Goal: Task Accomplishment & Management: Manage account settings

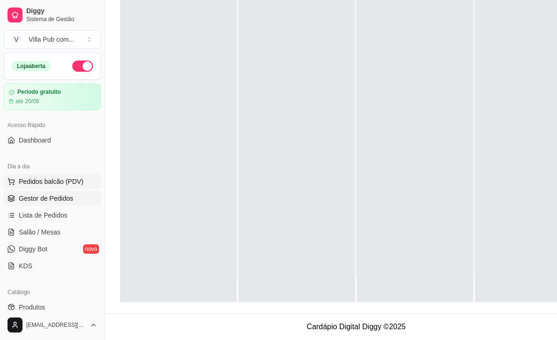
scroll to position [26, 0]
click at [49, 183] on span "Pedidos balcão (PDV)" at bounding box center [51, 181] width 65 height 9
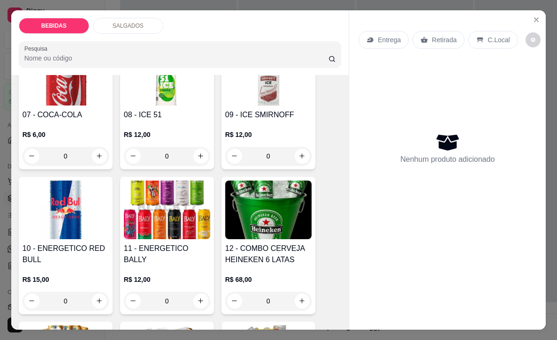
scroll to position [389, 0]
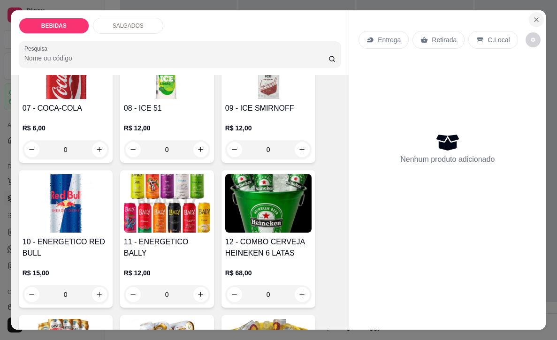
click at [534, 19] on icon "Close" at bounding box center [536, 20] width 8 height 8
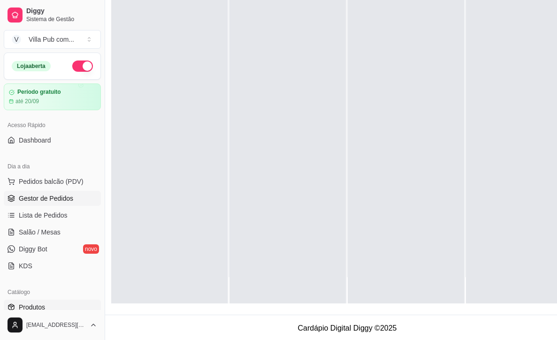
click at [41, 309] on span "Produtos" at bounding box center [32, 306] width 26 height 9
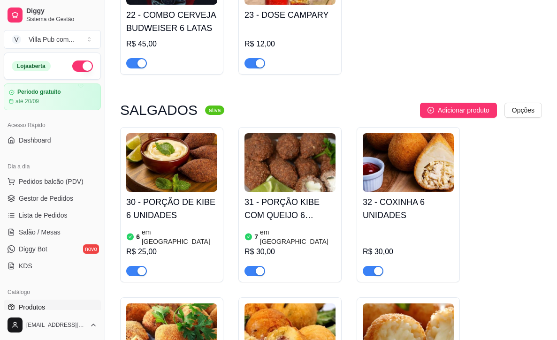
scroll to position [1297, 0]
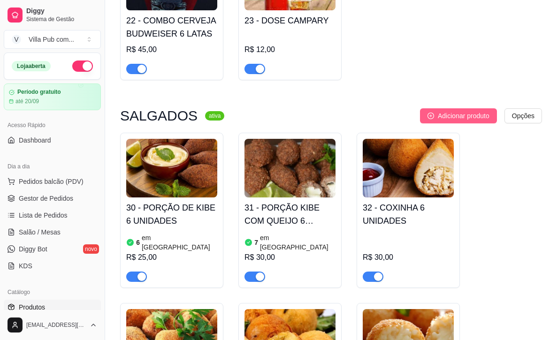
click at [447, 111] on span "Adicionar produto" at bounding box center [464, 116] width 52 height 10
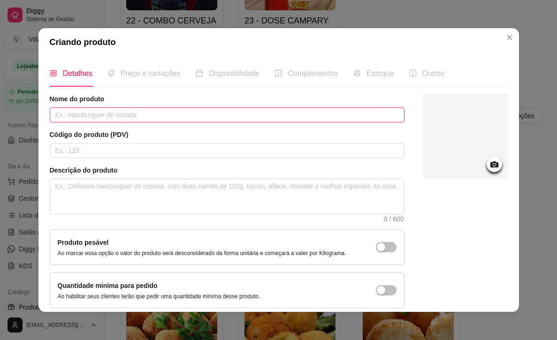
click at [122, 118] on input "text" at bounding box center [227, 114] width 355 height 15
type input "c"
type input "C"
click at [147, 114] on input "PORÇÃO CARNE DO SOL" at bounding box center [227, 114] width 355 height 15
click at [175, 116] on input "PORÇÃO CARNE DO SOL" at bounding box center [227, 114] width 355 height 15
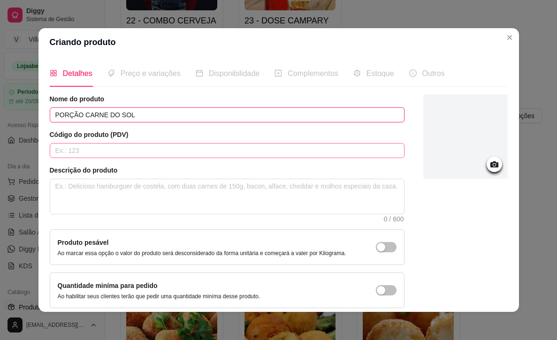
type input "PORÇÃO CARNE DO SOL"
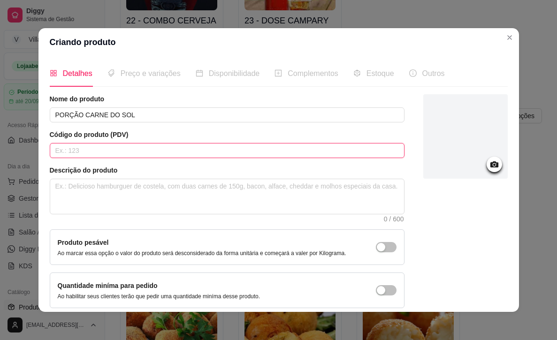
click at [204, 150] on input "text" at bounding box center [227, 150] width 355 height 15
click at [200, 150] on input "text" at bounding box center [227, 150] width 355 height 15
type input "49"
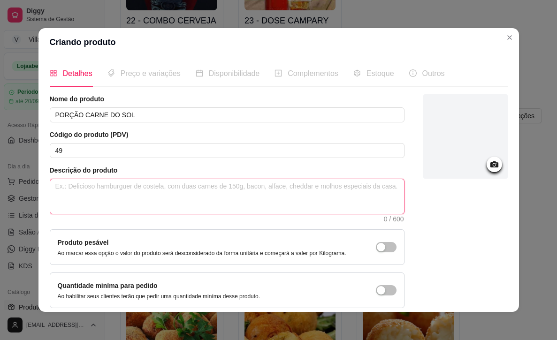
click at [150, 196] on textarea at bounding box center [227, 196] width 354 height 35
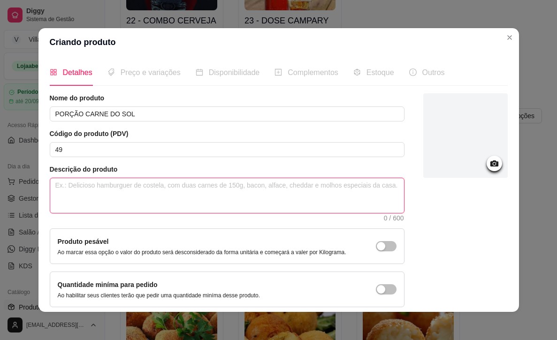
type textarea "F"
type textarea "FR"
type textarea "FRI"
type textarea "FRIT"
type textarea "FRITO"
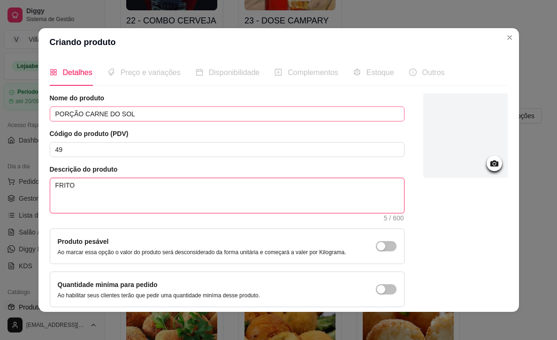
type textarea "FRITO"
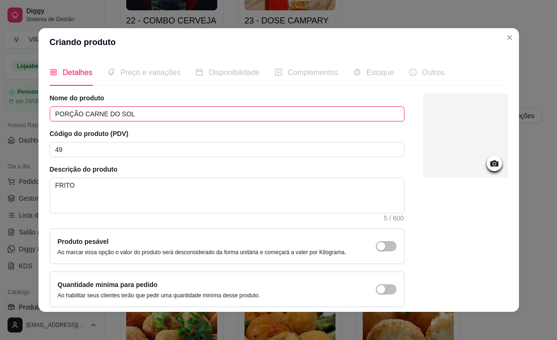
click at [167, 114] on input "PORÇÃO CARNE DO SOL" at bounding box center [227, 113] width 355 height 15
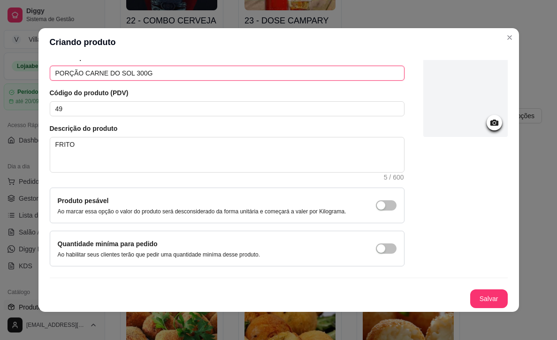
scroll to position [49, 0]
type input "PORÇÃO CARNE DO SOL 300G"
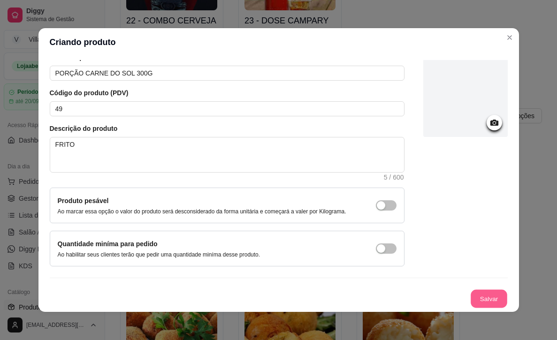
click at [484, 296] on button "Salvar" at bounding box center [488, 299] width 37 height 18
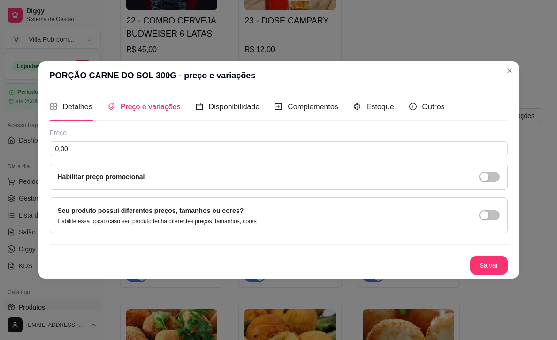
scroll to position [0, 0]
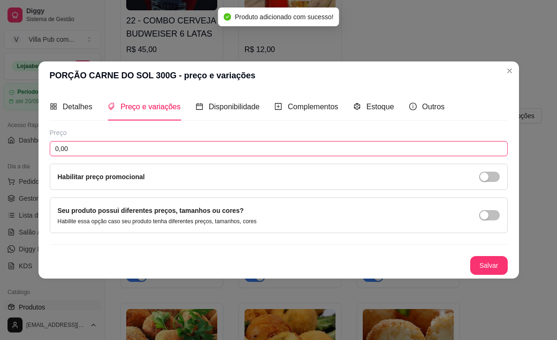
drag, startPoint x: 76, startPoint y: 147, endPoint x: 46, endPoint y: 147, distance: 29.1
click at [46, 147] on div "Detalhes Preço e variações Disponibilidade Complementos Estoque Outros Nome do …" at bounding box center [278, 184] width 480 height 189
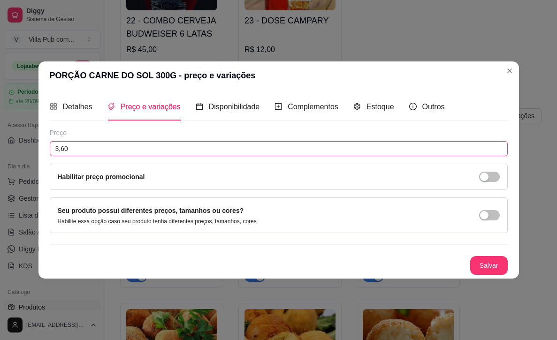
type input "36,00"
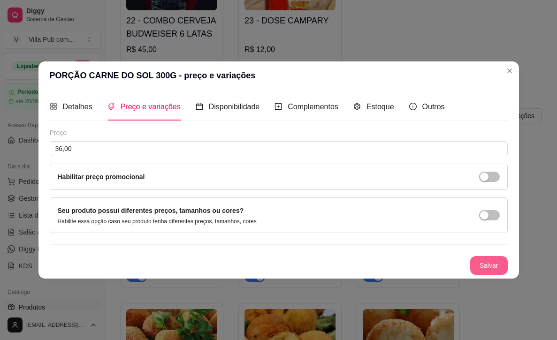
click at [483, 263] on button "Salvar" at bounding box center [489, 265] width 38 height 19
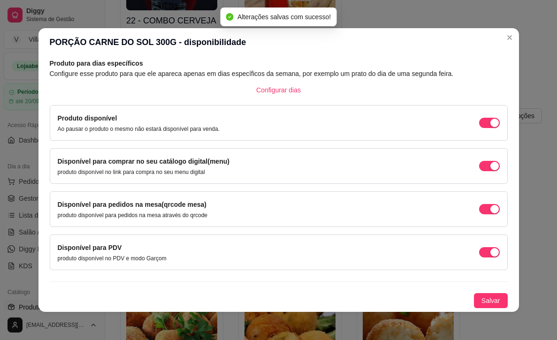
scroll to position [2, 0]
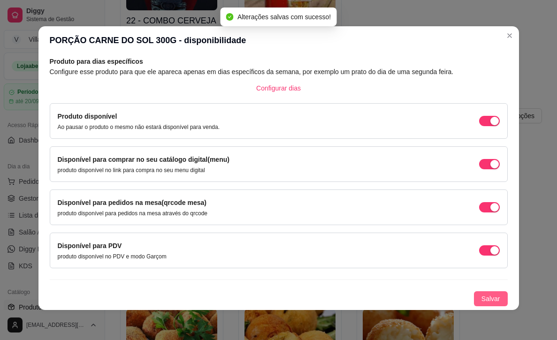
drag, startPoint x: 483, startPoint y: 296, endPoint x: 475, endPoint y: 292, distance: 9.0
click at [483, 296] on span "Salvar" at bounding box center [490, 299] width 19 height 10
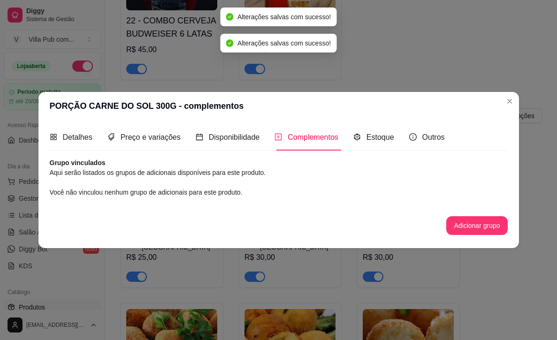
scroll to position [0, 0]
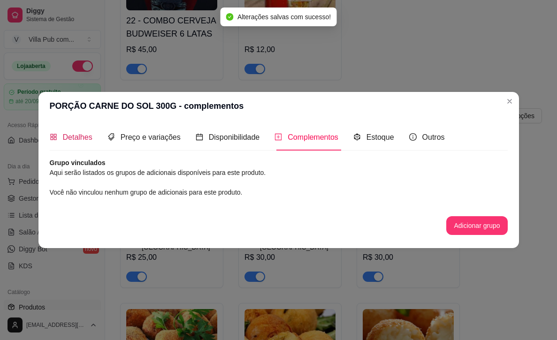
click at [64, 133] on span "Detalhes" at bounding box center [78, 137] width 30 height 8
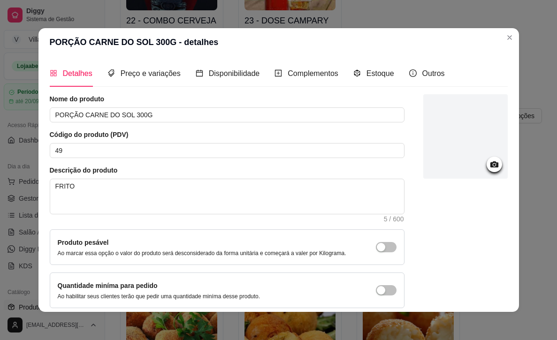
click at [492, 163] on icon at bounding box center [494, 164] width 8 height 6
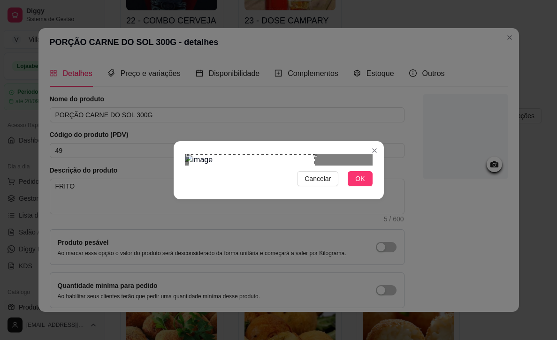
click at [280, 196] on div "Use the arrow keys to move the crop selection area" at bounding box center [252, 217] width 126 height 126
click at [358, 184] on span "OK" at bounding box center [359, 179] width 9 height 10
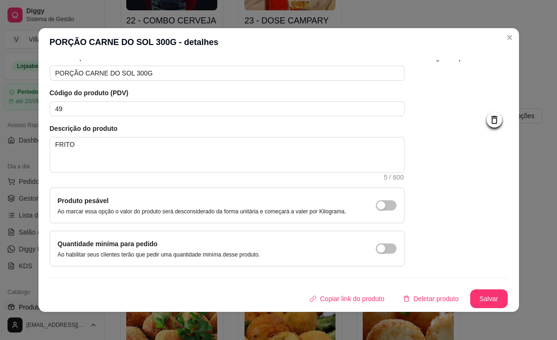
scroll to position [2, 0]
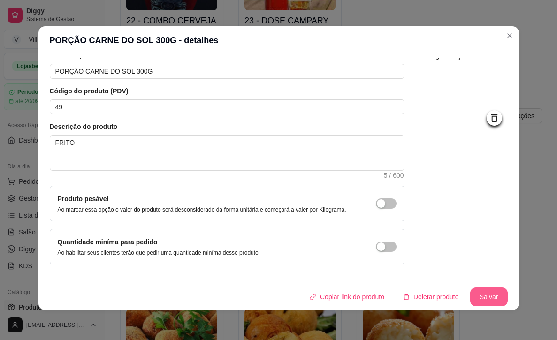
click at [477, 292] on button "Salvar" at bounding box center [489, 296] width 38 height 19
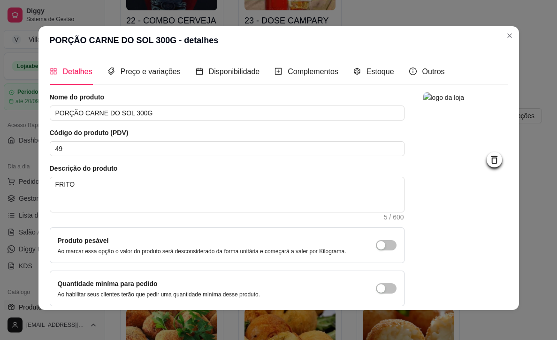
scroll to position [0, 0]
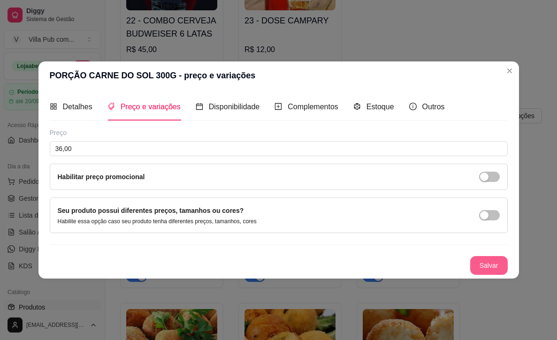
click at [488, 265] on button "Salvar" at bounding box center [489, 265] width 38 height 19
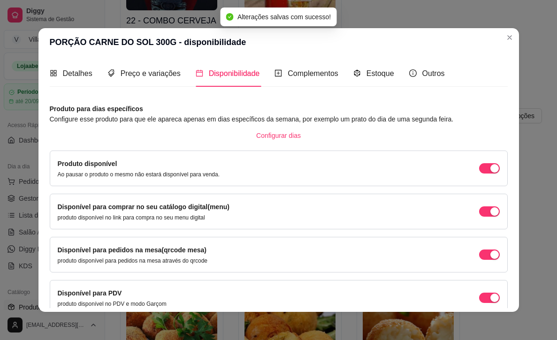
click at [236, 105] on article "Produto para dias específicos" at bounding box center [279, 109] width 458 height 10
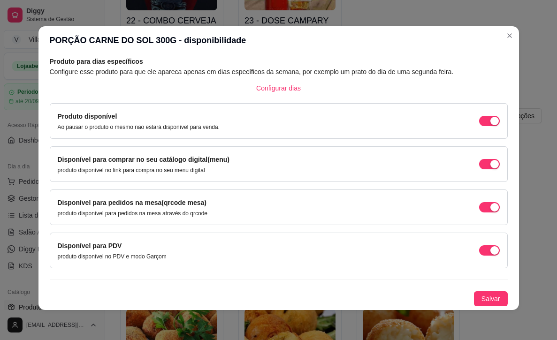
scroll to position [45, 0]
click at [483, 298] on span "Salvar" at bounding box center [490, 299] width 19 height 10
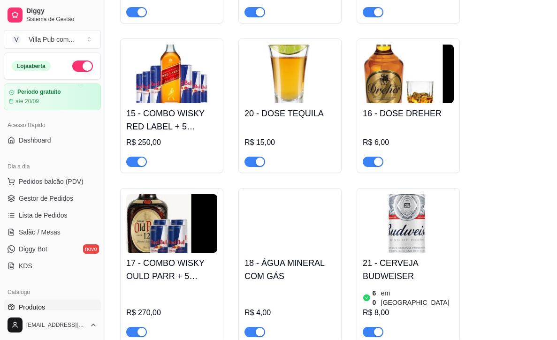
scroll to position [884, 0]
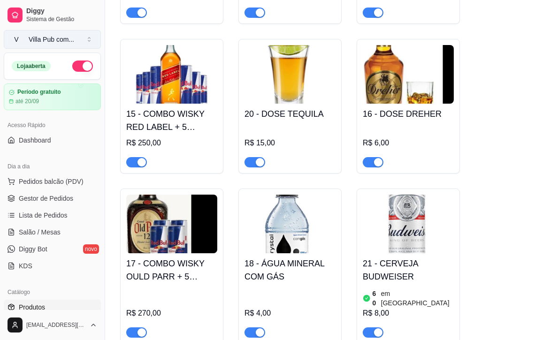
click at [87, 39] on button "V Villa Pub com ..." at bounding box center [52, 39] width 97 height 19
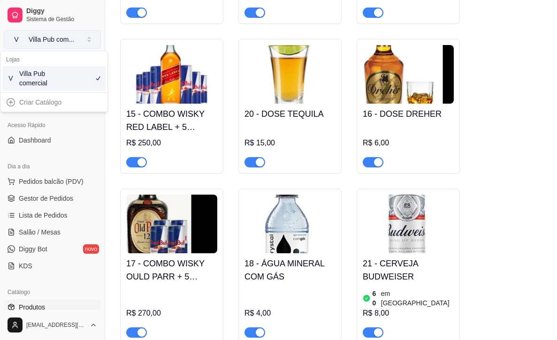
click at [57, 37] on div "Villa Pub com ..." at bounding box center [51, 39] width 45 height 9
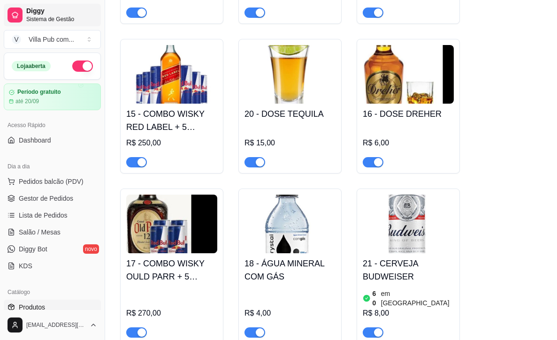
click at [38, 14] on span "Diggy" at bounding box center [61, 11] width 71 height 8
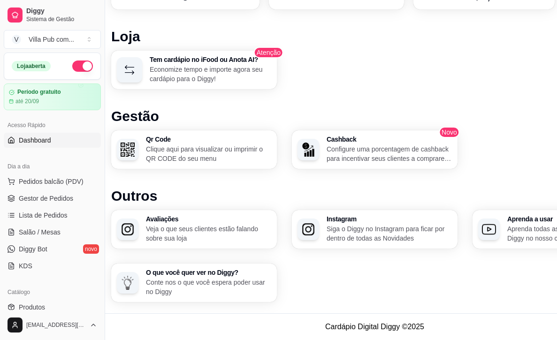
scroll to position [552, 9]
click at [128, 149] on img "button" at bounding box center [128, 150] width 14 height 14
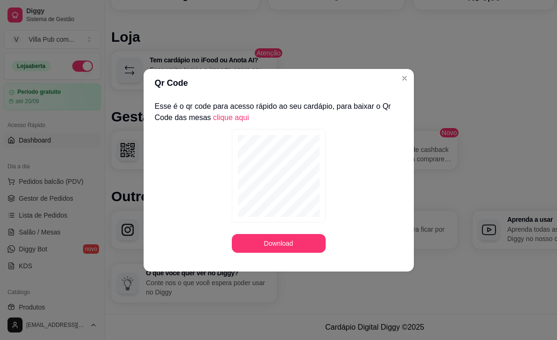
click at [360, 151] on div "Download" at bounding box center [279, 191] width 248 height 124
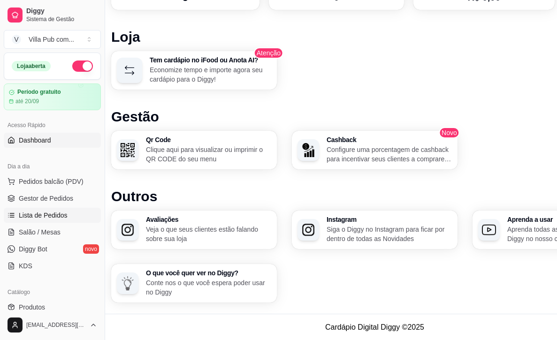
click at [56, 217] on span "Lista de Pedidos" at bounding box center [43, 215] width 49 height 9
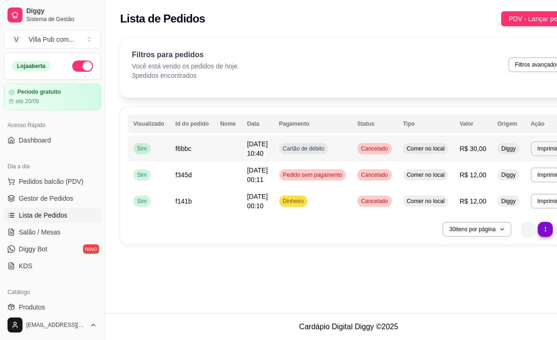
click at [310, 144] on div "Cartão de débito" at bounding box center [303, 148] width 49 height 11
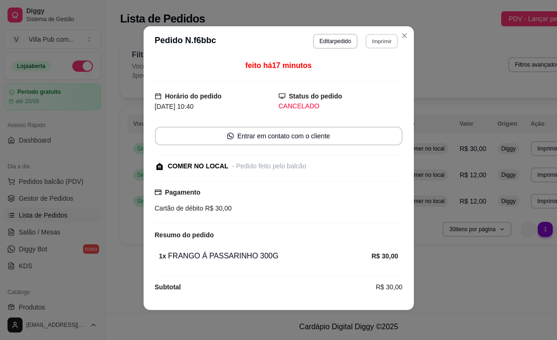
click at [375, 45] on button "Imprimir" at bounding box center [381, 41] width 32 height 15
click at [367, 76] on button "Impressora" at bounding box center [360, 74] width 66 height 15
click at [377, 42] on button "Imprimir" at bounding box center [381, 41] width 32 height 15
click at [406, 37] on icon "Close" at bounding box center [404, 36] width 8 height 8
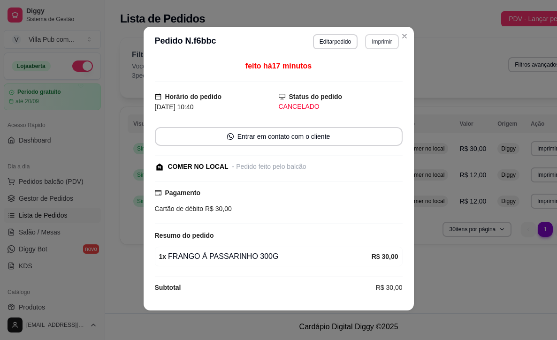
click at [381, 42] on button "Imprimir" at bounding box center [381, 41] width 33 height 15
click at [374, 76] on button "Impressora" at bounding box center [360, 74] width 66 height 15
click at [382, 40] on button "Imprimir" at bounding box center [381, 41] width 33 height 15
click at [405, 35] on icon "Close" at bounding box center [404, 36] width 8 height 8
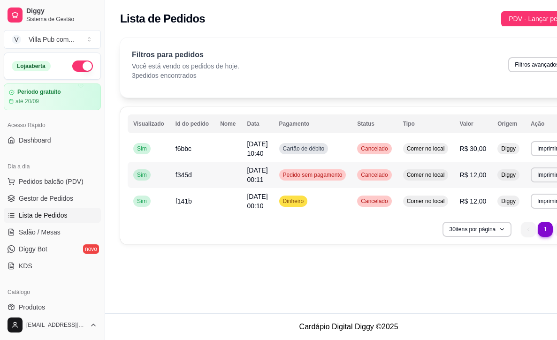
click at [344, 176] on span "Pedido sem pagamento" at bounding box center [312, 175] width 63 height 8
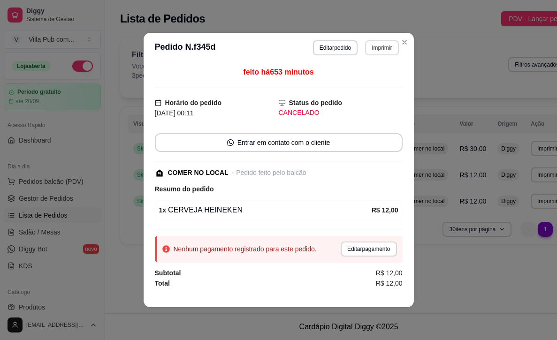
click at [376, 51] on button "Imprimir" at bounding box center [381, 47] width 33 height 15
click at [365, 82] on button "Impressora" at bounding box center [360, 83] width 66 height 15
click at [306, 113] on div "CANCELADO" at bounding box center [341, 113] width 124 height 10
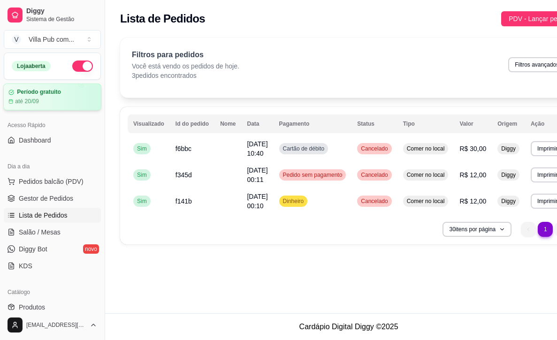
scroll to position [0, 0]
click at [82, 68] on button "button" at bounding box center [82, 65] width 21 height 11
click at [28, 234] on span "Salão / Mesas" at bounding box center [40, 231] width 42 height 9
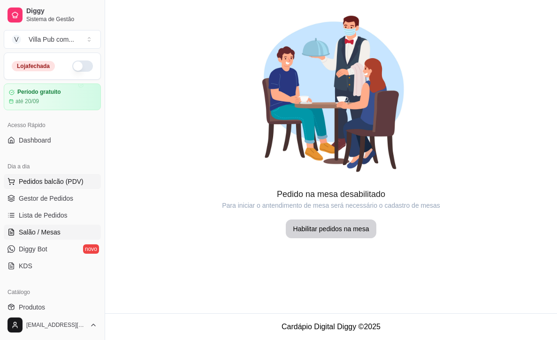
click at [51, 181] on span "Pedidos balcão (PDV)" at bounding box center [51, 181] width 65 height 9
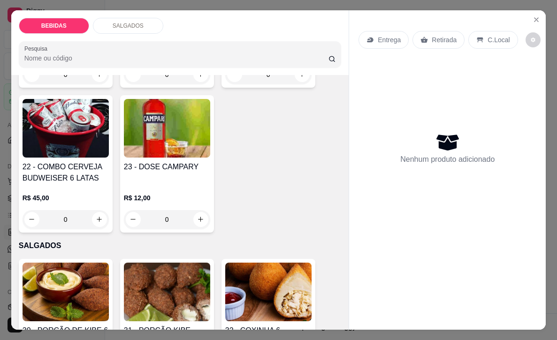
scroll to position [1044, 0]
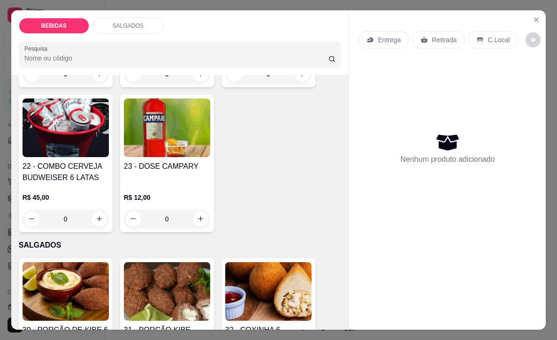
click at [157, 111] on img at bounding box center [167, 127] width 86 height 59
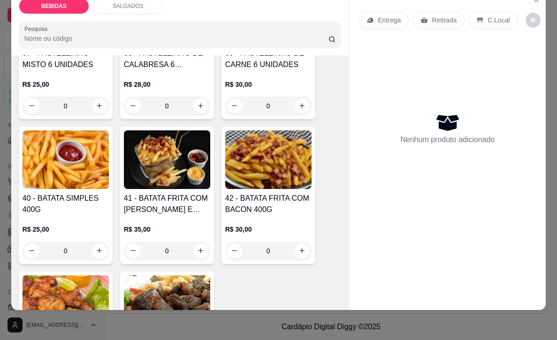
scroll to position [1591, 0]
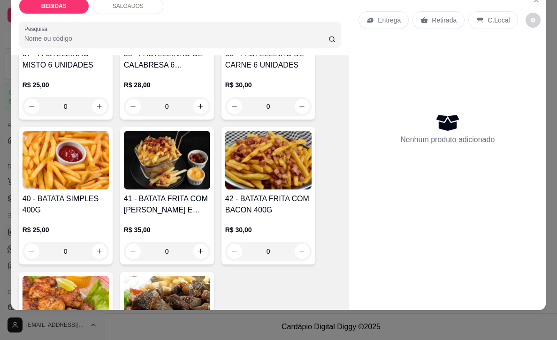
click at [68, 150] on img at bounding box center [66, 160] width 86 height 59
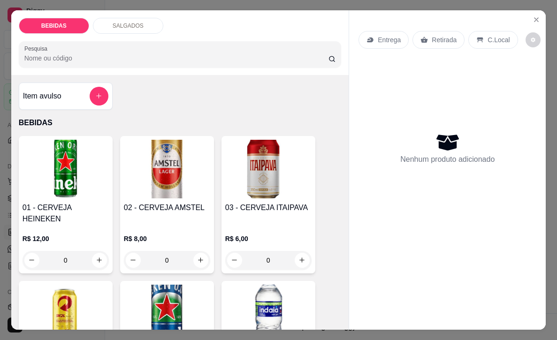
scroll to position [0, 0]
click at [540, 21] on icon "Close" at bounding box center [536, 20] width 8 height 8
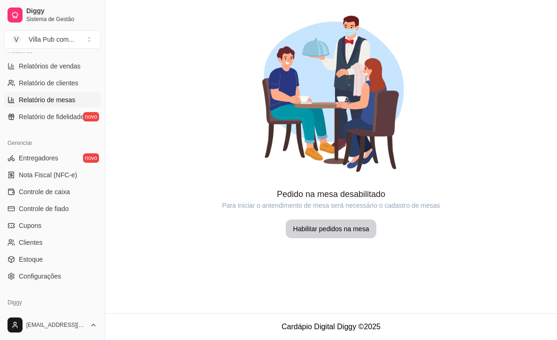
scroll to position [300, 0]
click at [163, 77] on div at bounding box center [331, 94] width 452 height 188
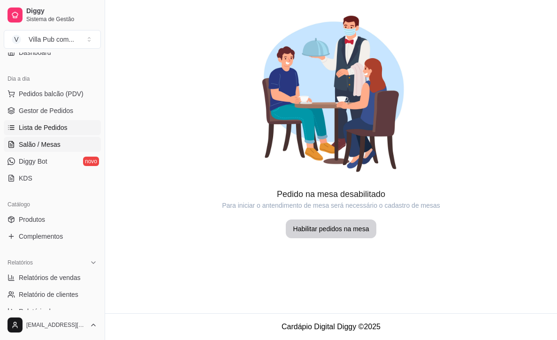
scroll to position [88, 0]
click at [36, 179] on link "KDS" at bounding box center [52, 177] width 97 height 15
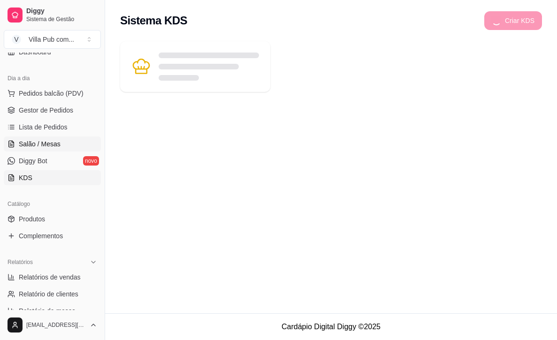
click at [48, 144] on span "Salão / Mesas" at bounding box center [40, 143] width 42 height 9
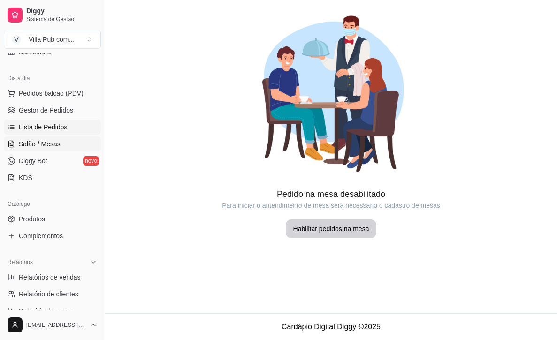
click at [48, 127] on span "Lista de Pedidos" at bounding box center [43, 126] width 49 height 9
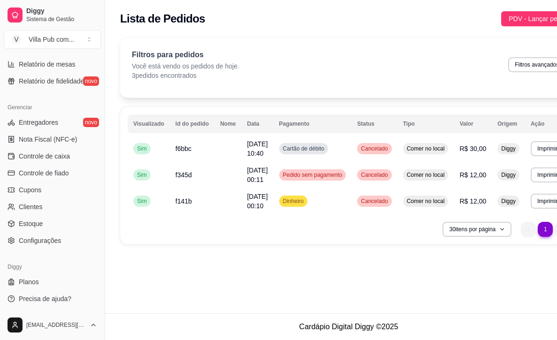
scroll to position [335, 0]
click at [35, 284] on span "Planos" at bounding box center [29, 281] width 20 height 9
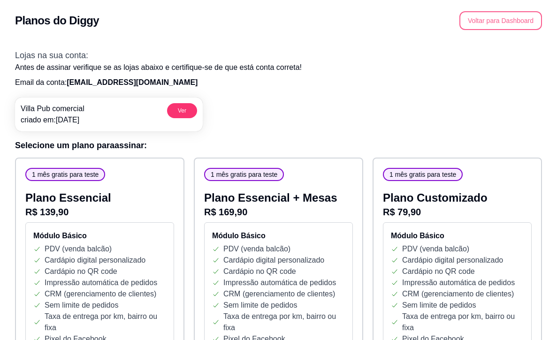
click at [486, 22] on button "Voltar para Dashboard" at bounding box center [500, 20] width 83 height 19
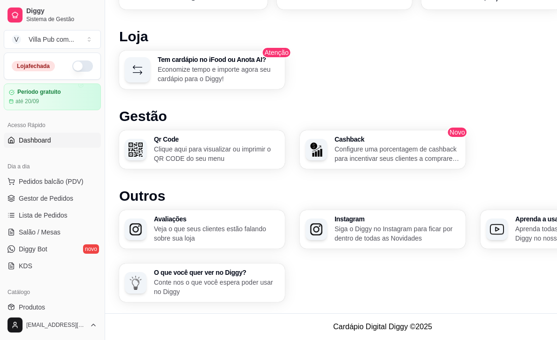
scroll to position [552, 1]
click at [175, 144] on div "Qr Code Clique aqui para visualizar ou imprimir o QR CODE do seu menu" at bounding box center [215, 150] width 121 height 26
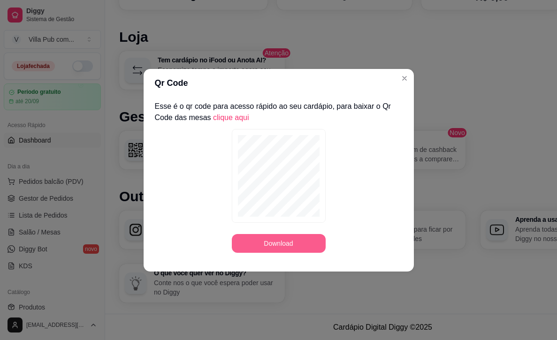
click at [295, 246] on button "Download" at bounding box center [279, 243] width 94 height 19
click at [239, 120] on link "clique aqui" at bounding box center [231, 117] width 36 height 8
click at [274, 244] on button "Download" at bounding box center [279, 243] width 94 height 19
click at [234, 121] on link "clique aqui" at bounding box center [231, 117] width 36 height 8
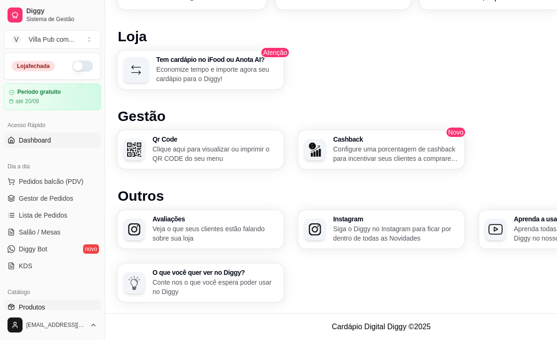
scroll to position [552, 2]
click at [38, 304] on span "Produtos" at bounding box center [32, 306] width 26 height 9
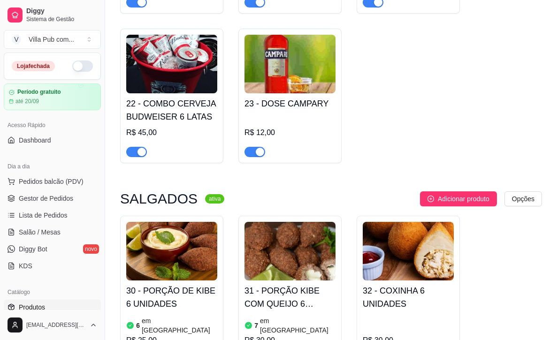
scroll to position [1214, 0]
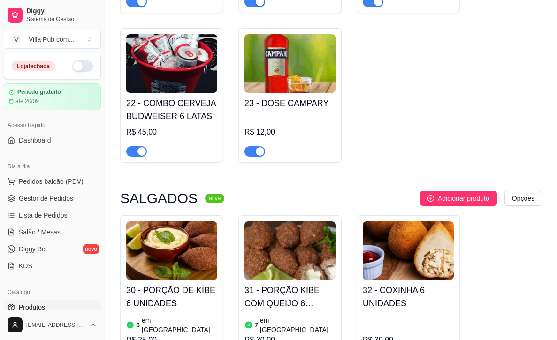
click at [78, 63] on button "button" at bounding box center [82, 65] width 21 height 11
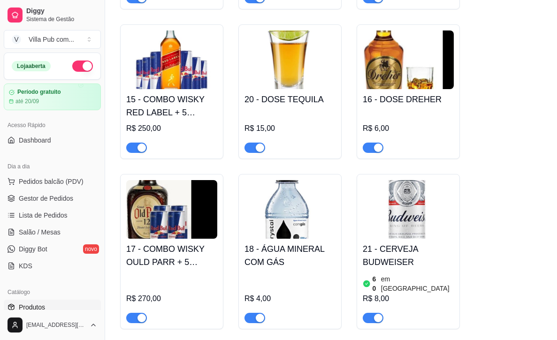
scroll to position [900, 0]
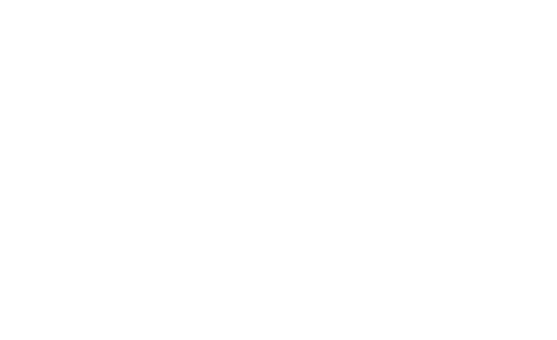
click at [314, 124] on body at bounding box center [278, 170] width 557 height 340
